Goal: Task Accomplishment & Management: Manage account settings

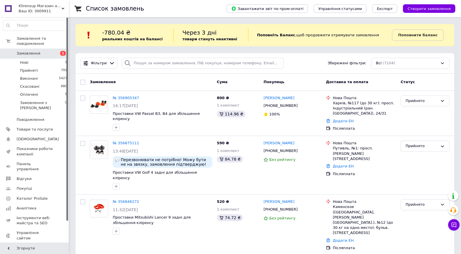
scroll to position [29, 0]
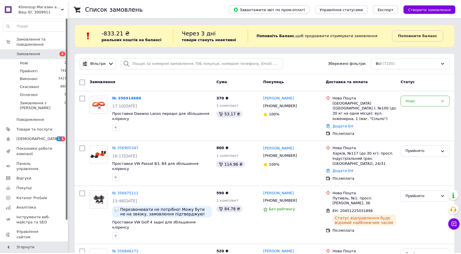
scroll to position [29, 0]
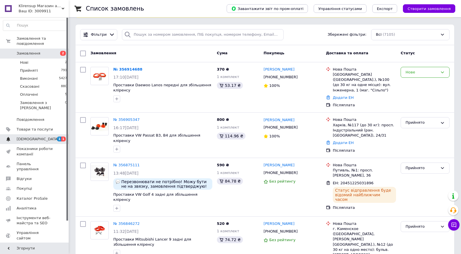
click at [37, 137] on span "[DEMOGRAPHIC_DATA]" at bounding box center [38, 139] width 42 height 5
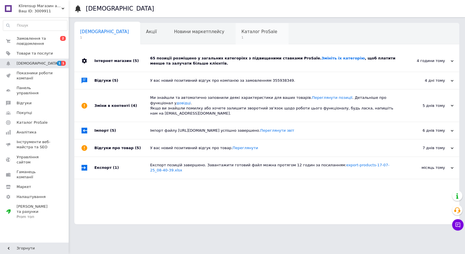
click at [241, 36] on span "1" at bounding box center [259, 37] width 36 height 4
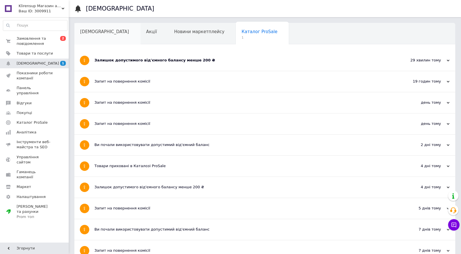
click at [88, 37] on div "[DEMOGRAPHIC_DATA]" at bounding box center [107, 34] width 66 height 22
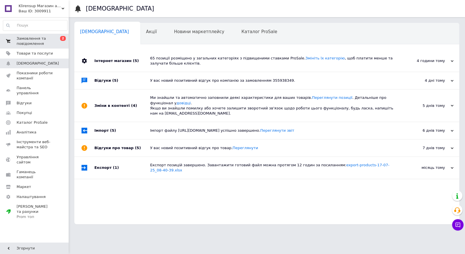
click at [37, 45] on span "Замовлення та повідомлення" at bounding box center [35, 41] width 36 height 10
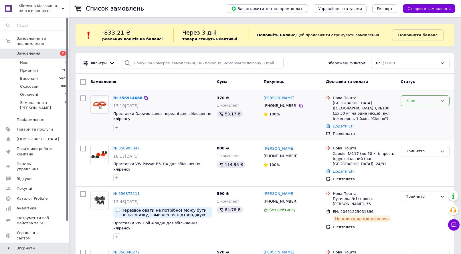
click at [421, 98] on div "Нове" at bounding box center [425, 101] width 49 height 11
click at [413, 112] on li "Прийнято" at bounding box center [425, 113] width 48 height 11
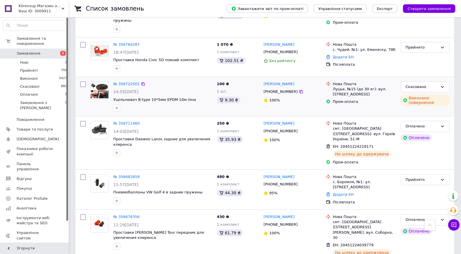
scroll to position [476, 0]
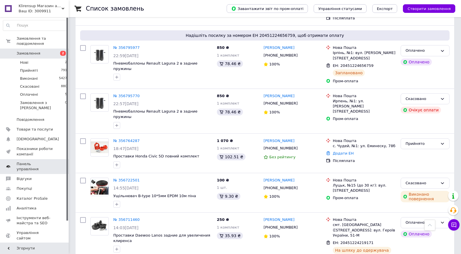
click at [45, 159] on link "Панель управління" at bounding box center [35, 166] width 70 height 15
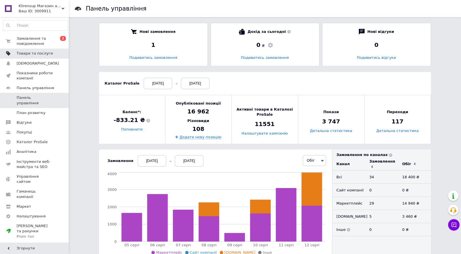
click at [23, 52] on span "Товари та послуги" at bounding box center [35, 53] width 36 height 5
